Goal: Download file/media

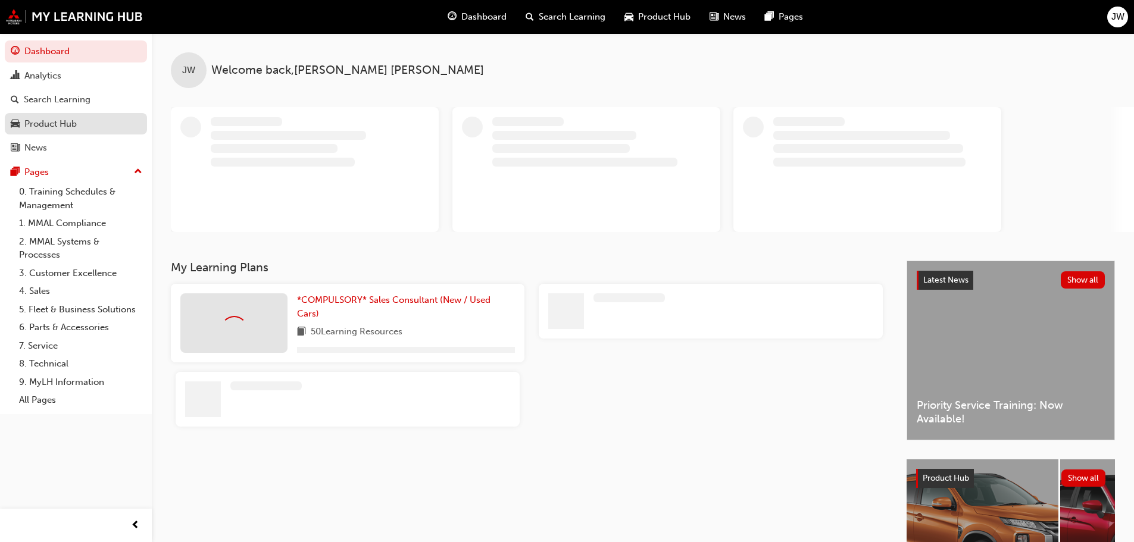
click at [52, 127] on div "Product Hub" at bounding box center [50, 124] width 52 height 14
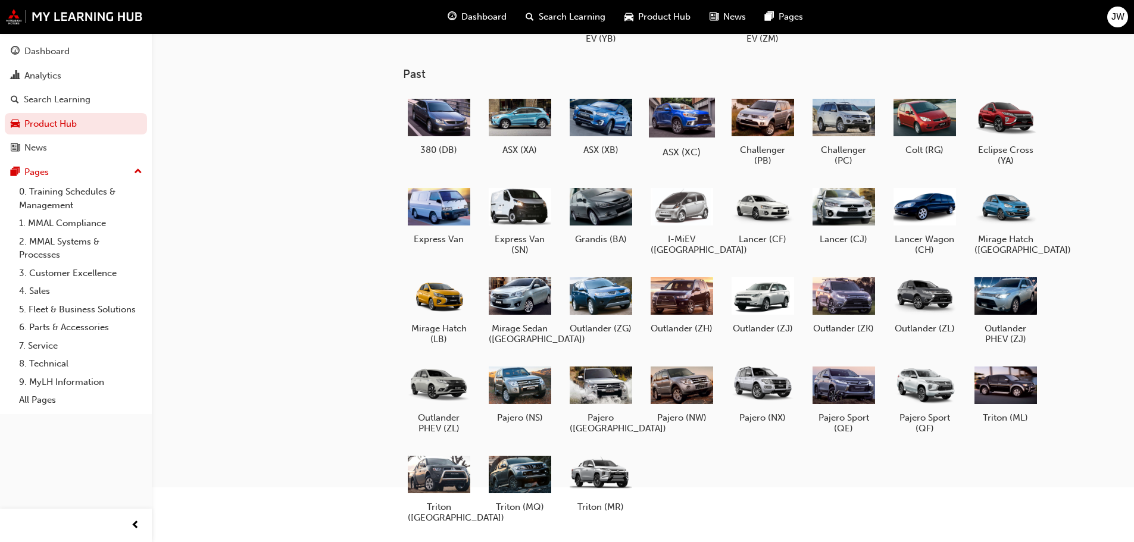
scroll to position [119, 0]
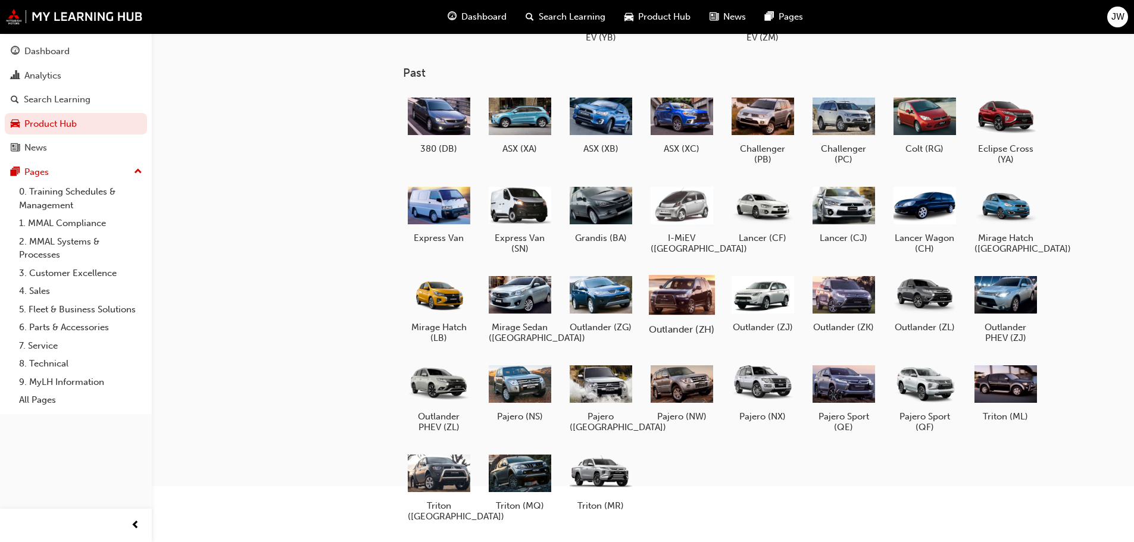
click at [686, 305] on div at bounding box center [681, 294] width 66 height 47
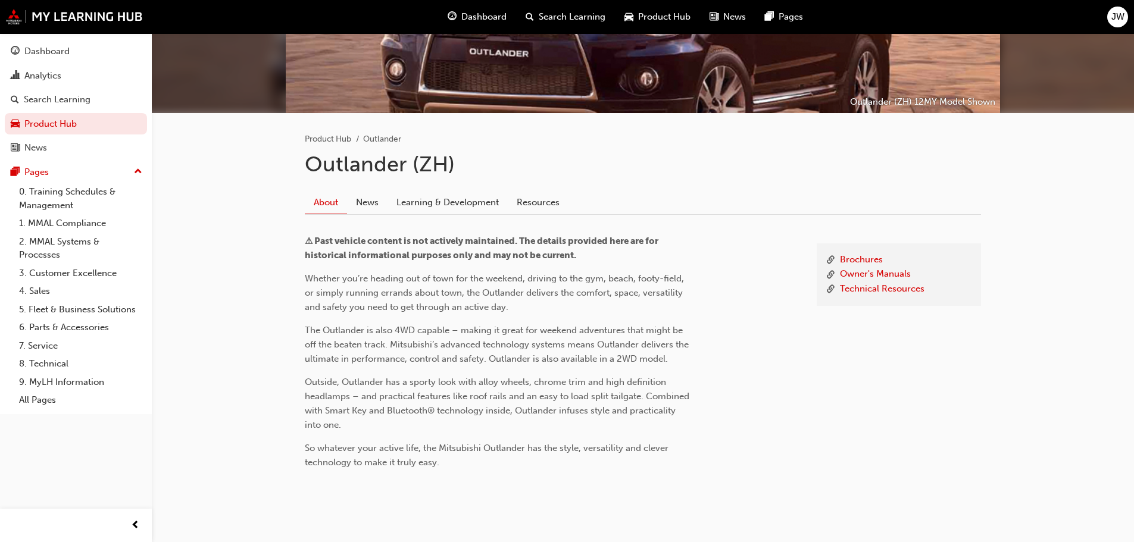
scroll to position [179, 0]
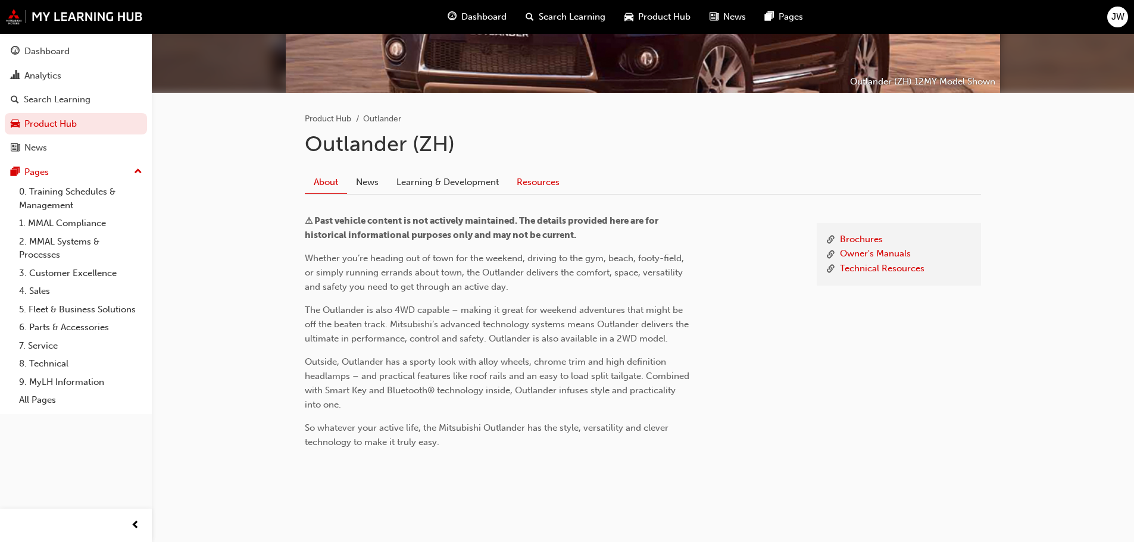
click at [524, 181] on link "Resources" at bounding box center [538, 182] width 61 height 23
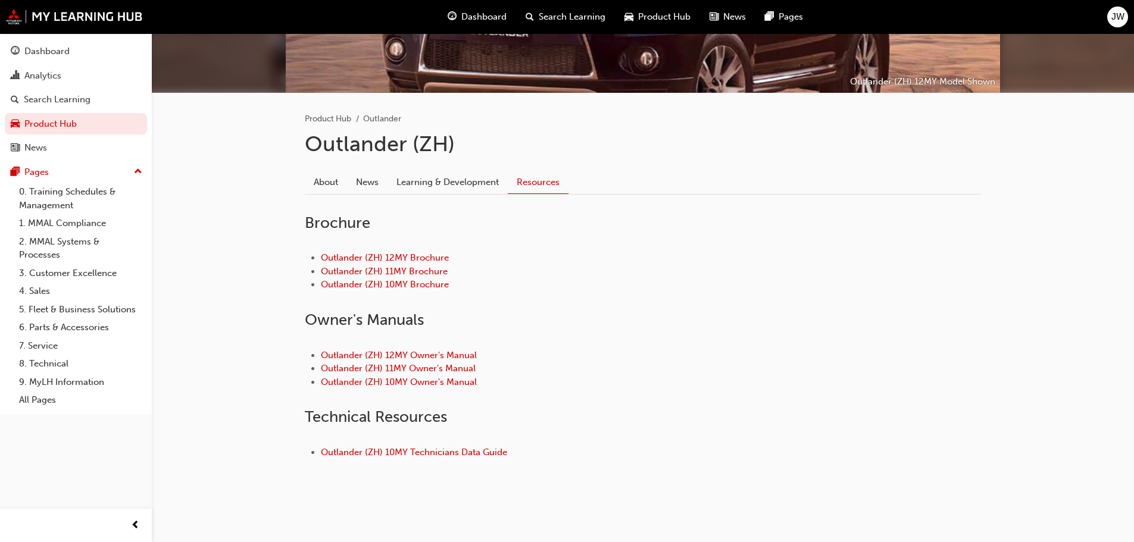
scroll to position [183, 0]
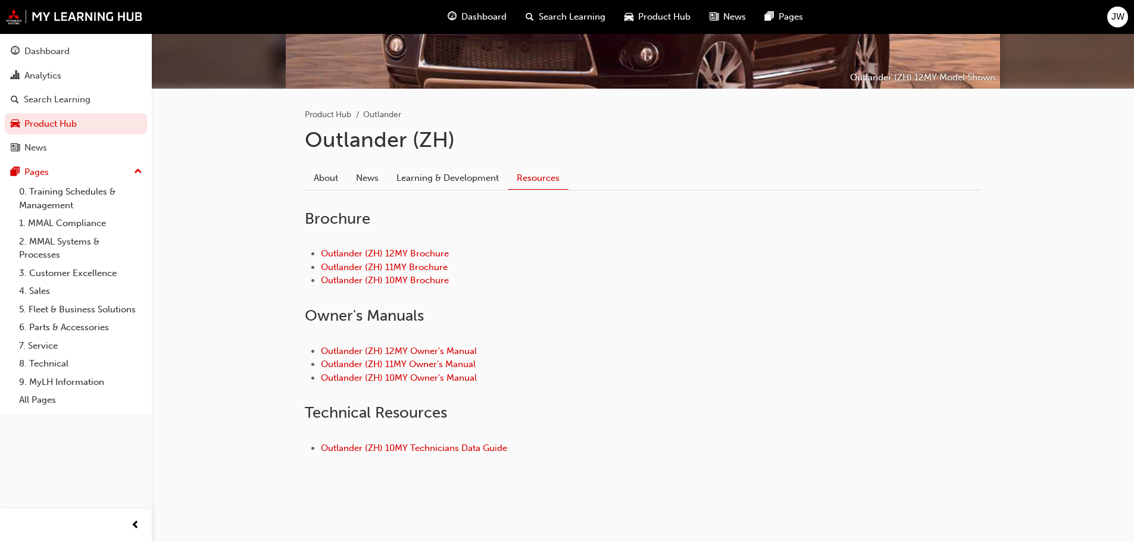
scroll to position [179, 0]
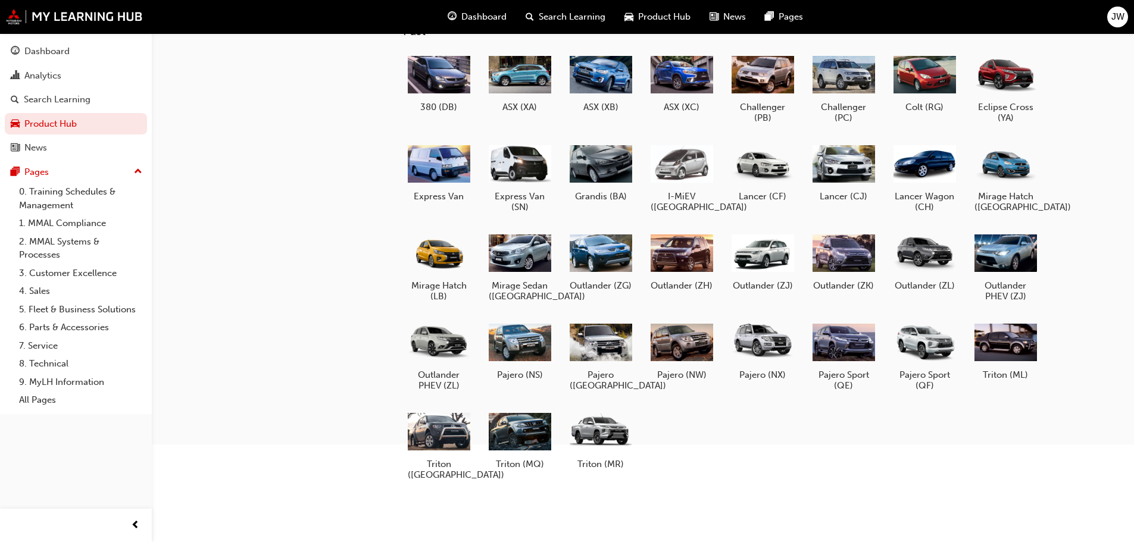
scroll to position [119, 0]
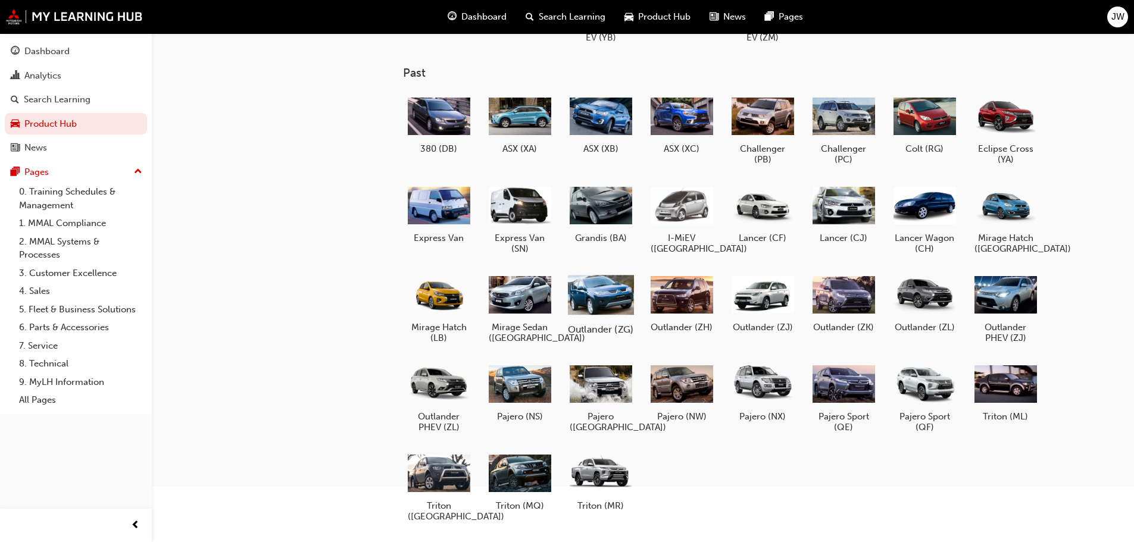
click at [624, 309] on div at bounding box center [600, 294] width 66 height 47
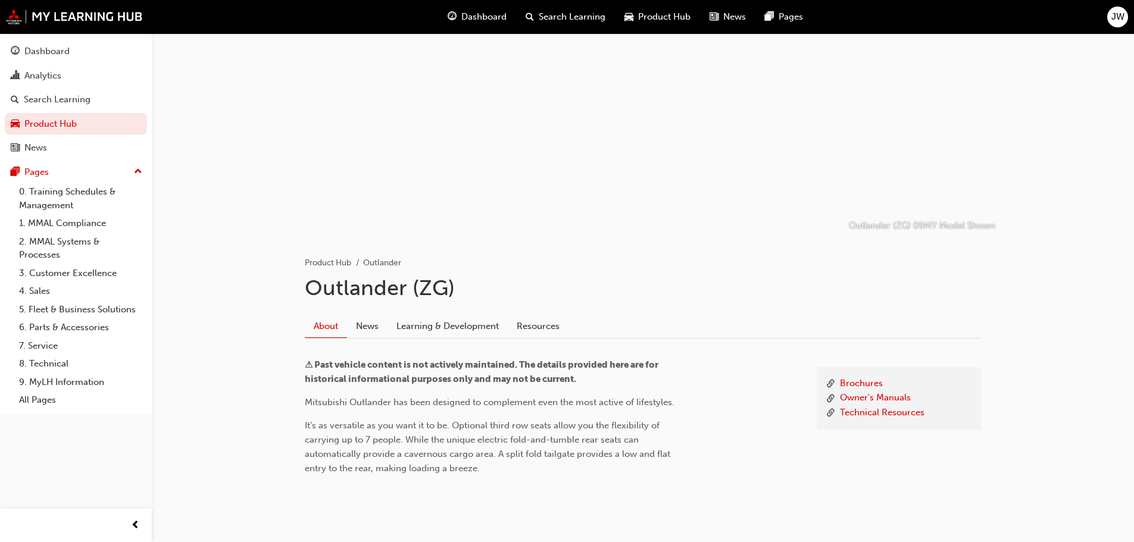
scroll to position [64, 0]
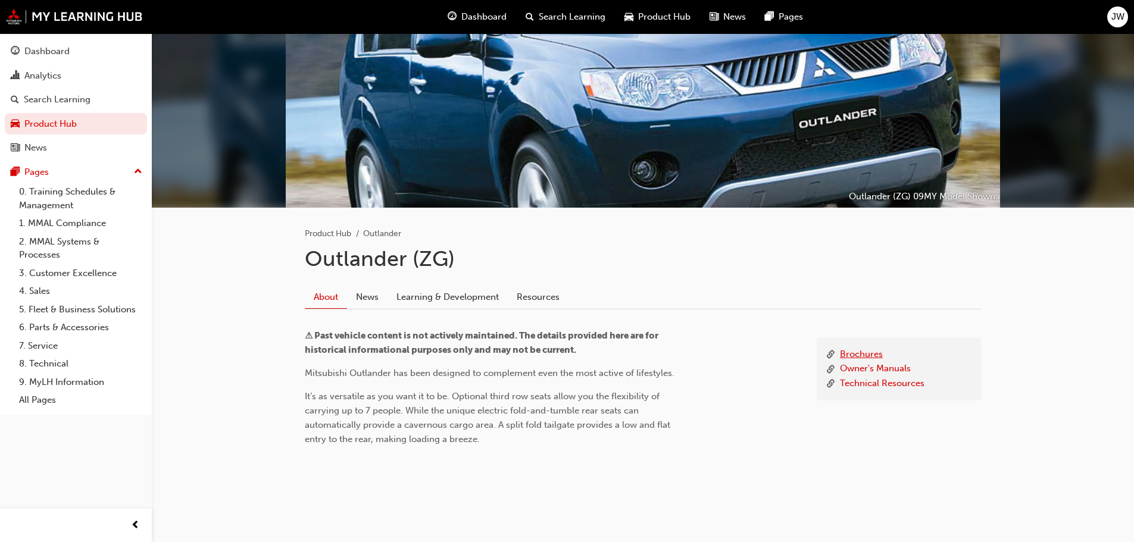
click at [872, 358] on link "Brochures" at bounding box center [861, 354] width 43 height 15
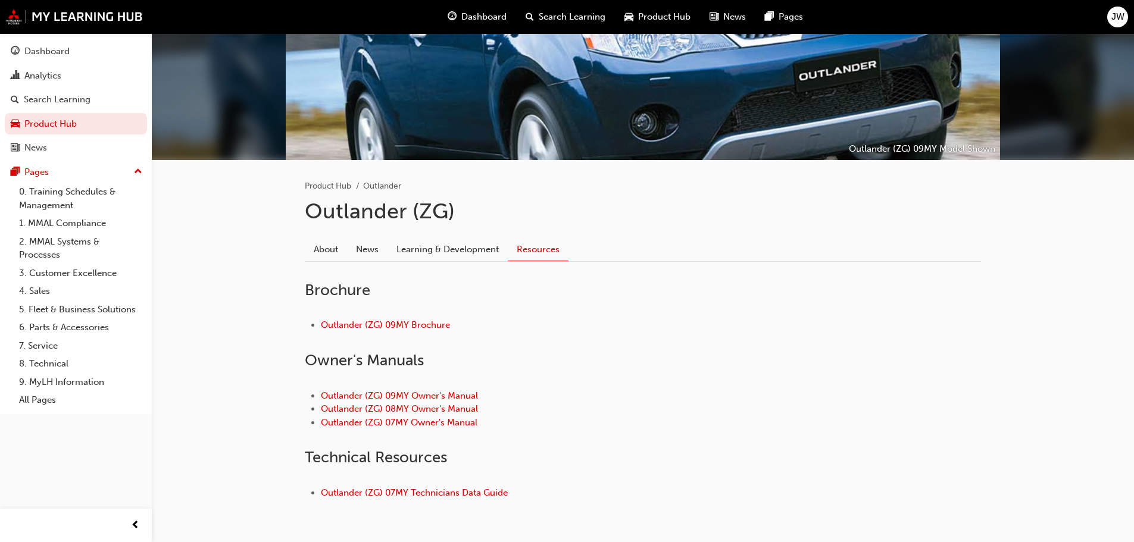
scroll to position [156, 0]
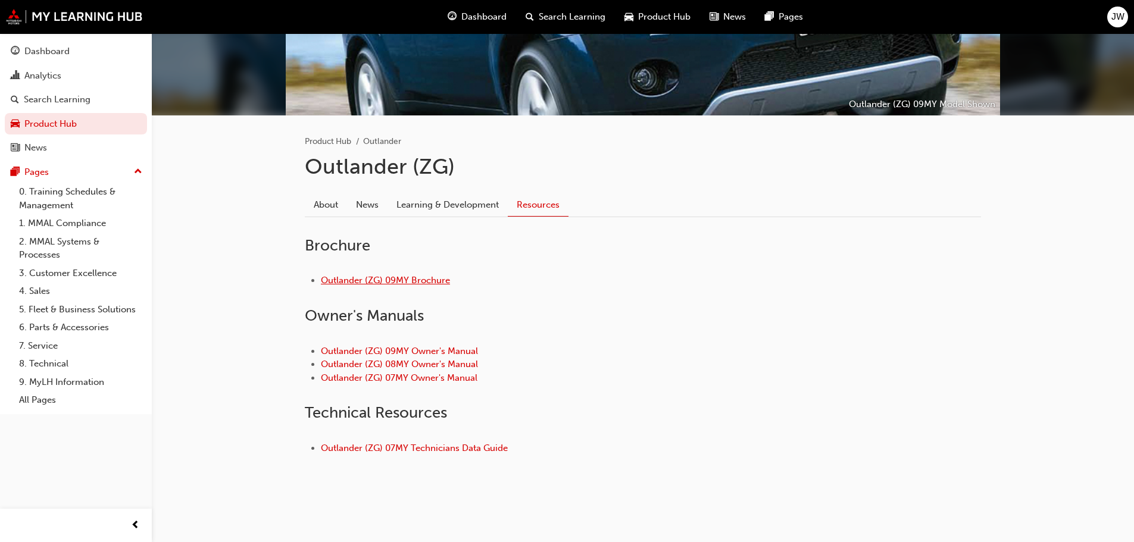
click at [412, 277] on link "Outlander (ZG) 09MY Brochure" at bounding box center [385, 280] width 129 height 11
